Goal: Information Seeking & Learning: Learn about a topic

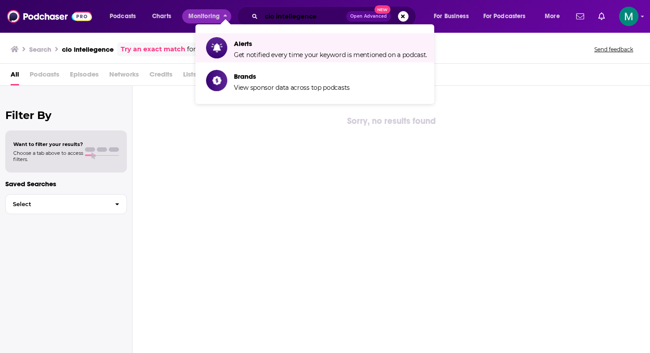
click at [281, 12] on input "cio intellegence" at bounding box center [303, 16] width 85 height 14
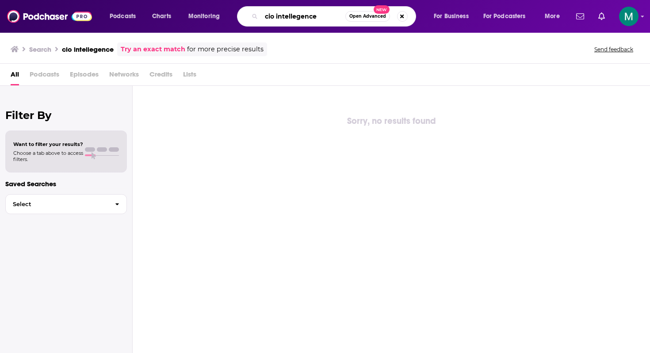
click at [281, 12] on input "cio intellegence" at bounding box center [303, 16] width 84 height 14
type input "the gray area"
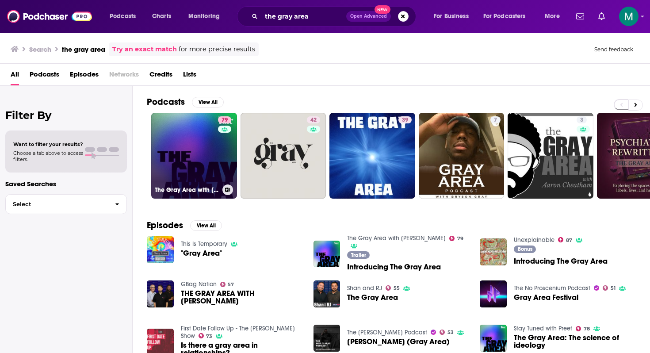
click at [193, 162] on link "79 The Gray Area with [PERSON_NAME]" at bounding box center [194, 156] width 86 height 86
